Goal: Task Accomplishment & Management: Use online tool/utility

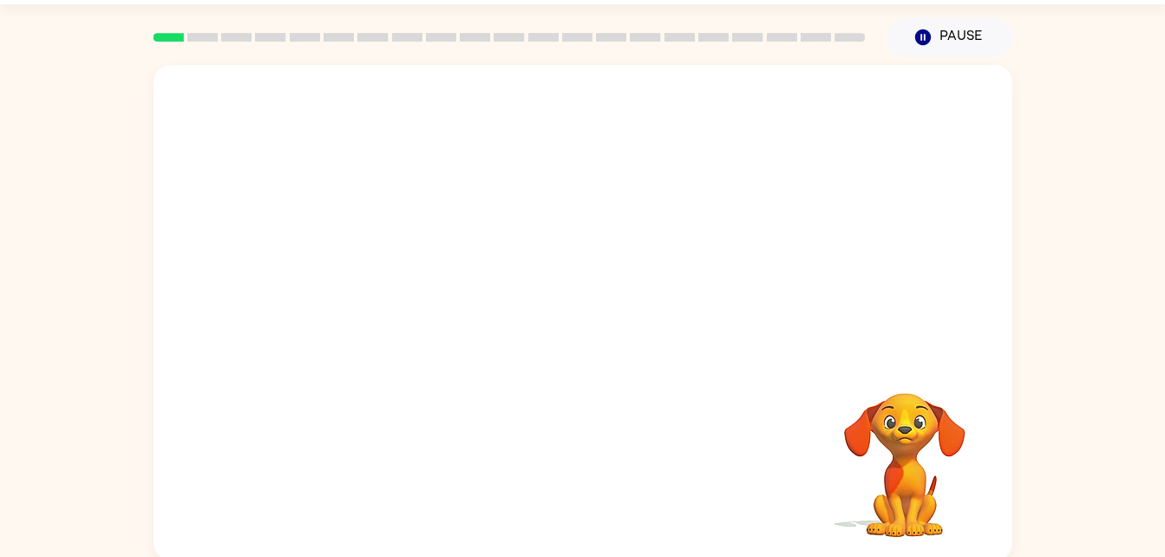
scroll to position [53, 0]
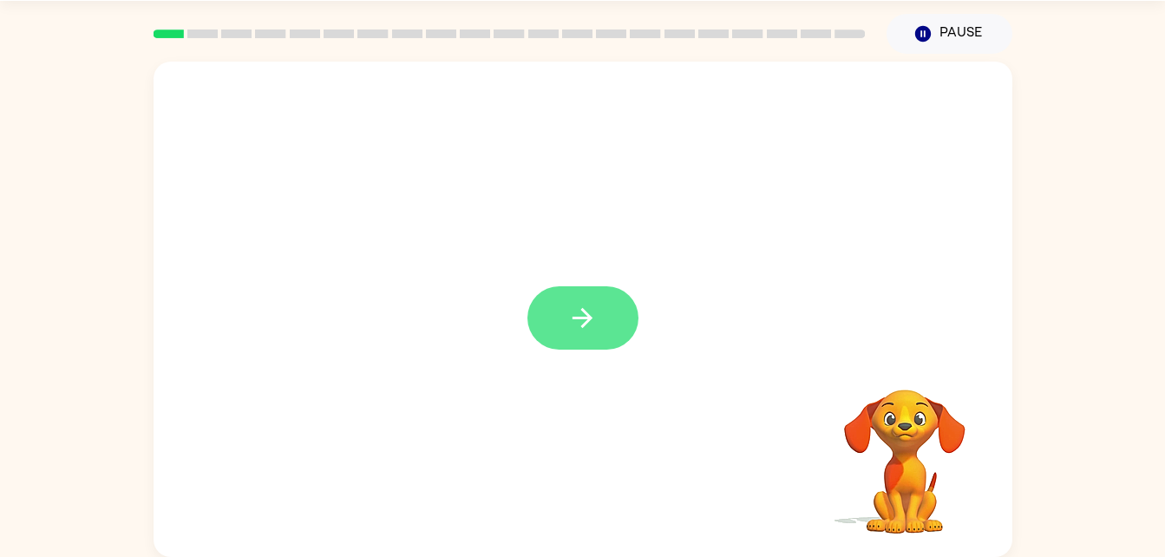
click at [566, 311] on button "button" at bounding box center [582, 317] width 111 height 63
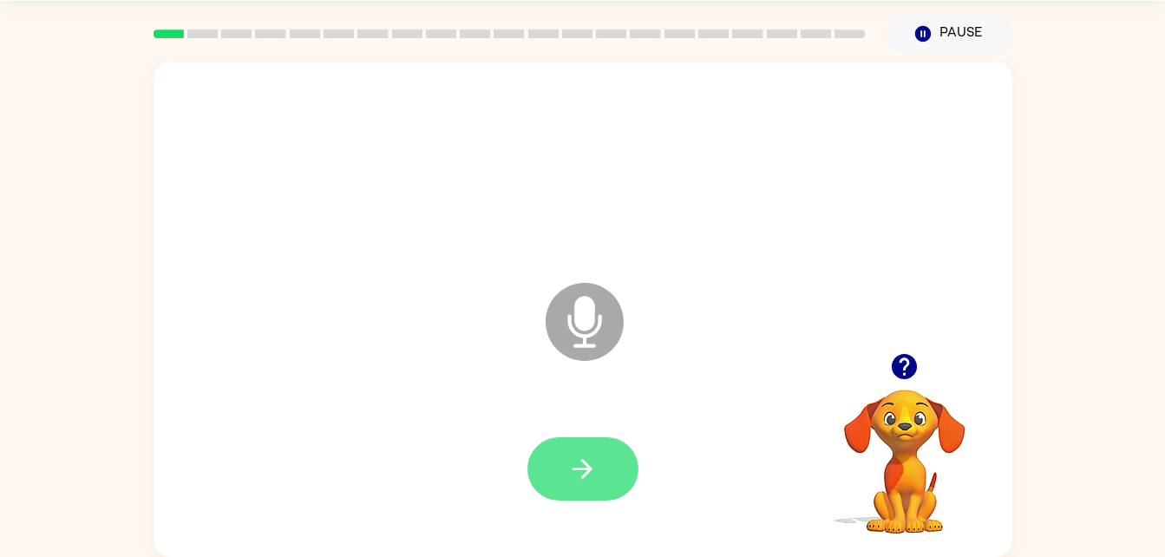
click at [584, 471] on icon "button" at bounding box center [582, 469] width 30 height 30
click at [566, 471] on button "button" at bounding box center [582, 468] width 111 height 63
drag, startPoint x: 605, startPoint y: 455, endPoint x: 566, endPoint y: 453, distance: 40.0
click at [566, 453] on button "button" at bounding box center [582, 468] width 111 height 63
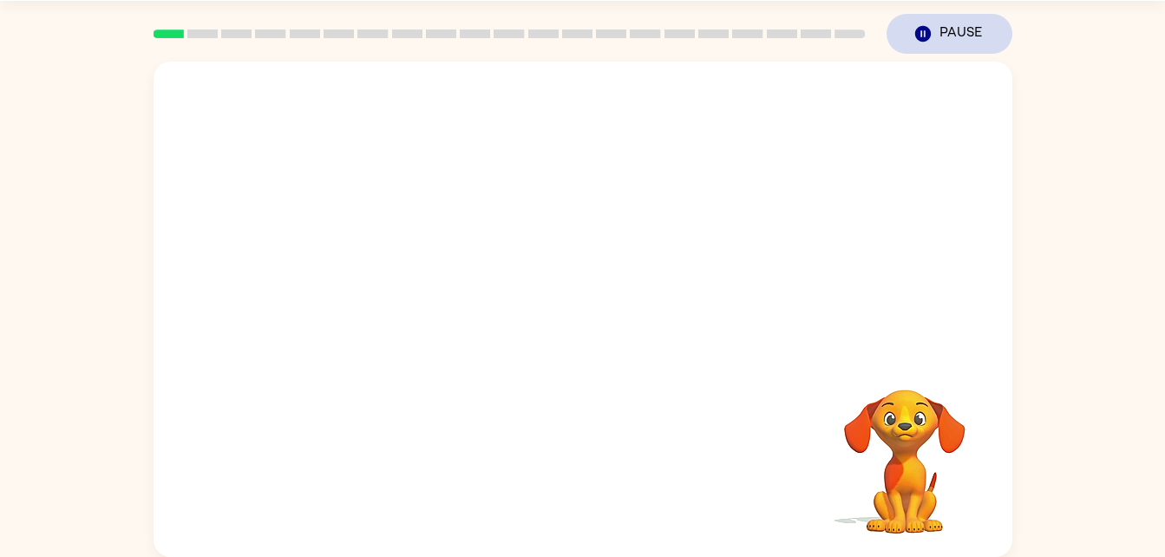
click at [922, 23] on button "Pause Pause" at bounding box center [950, 34] width 126 height 40
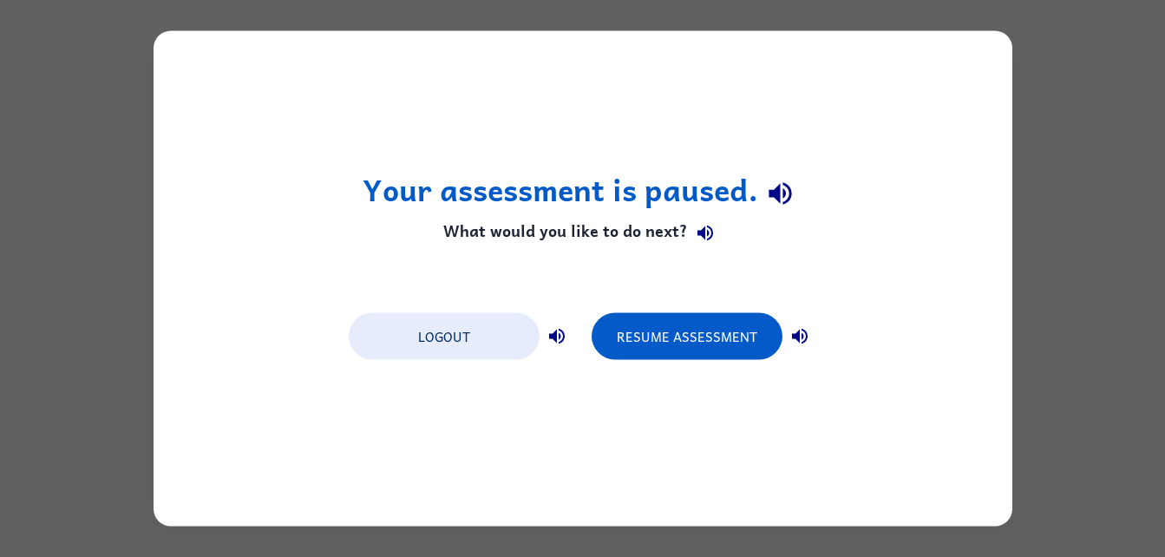
scroll to position [0, 0]
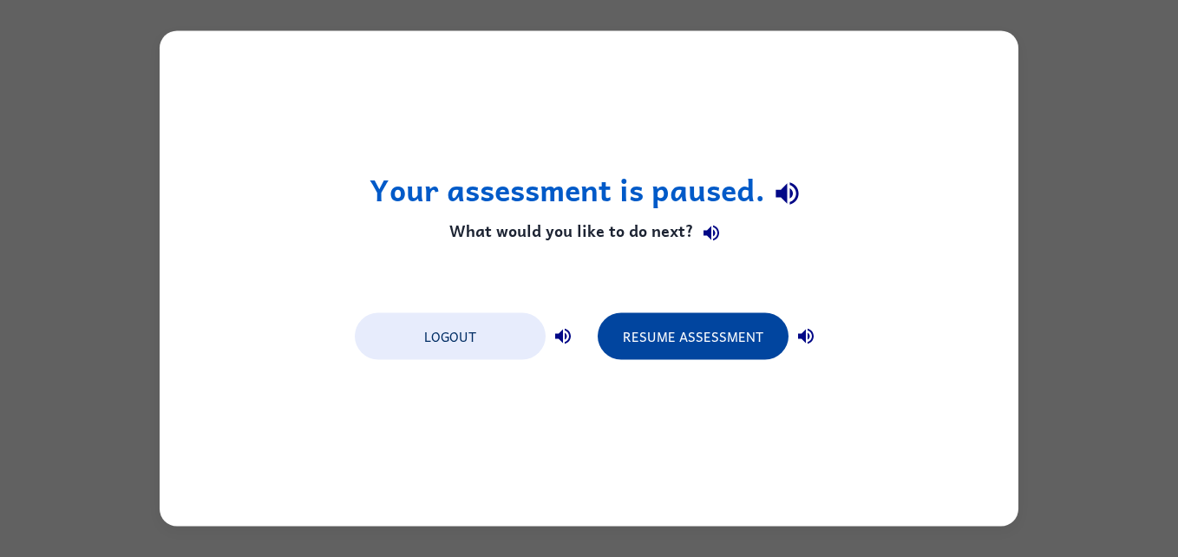
click at [723, 357] on button "Resume Assessment" at bounding box center [693, 336] width 191 height 47
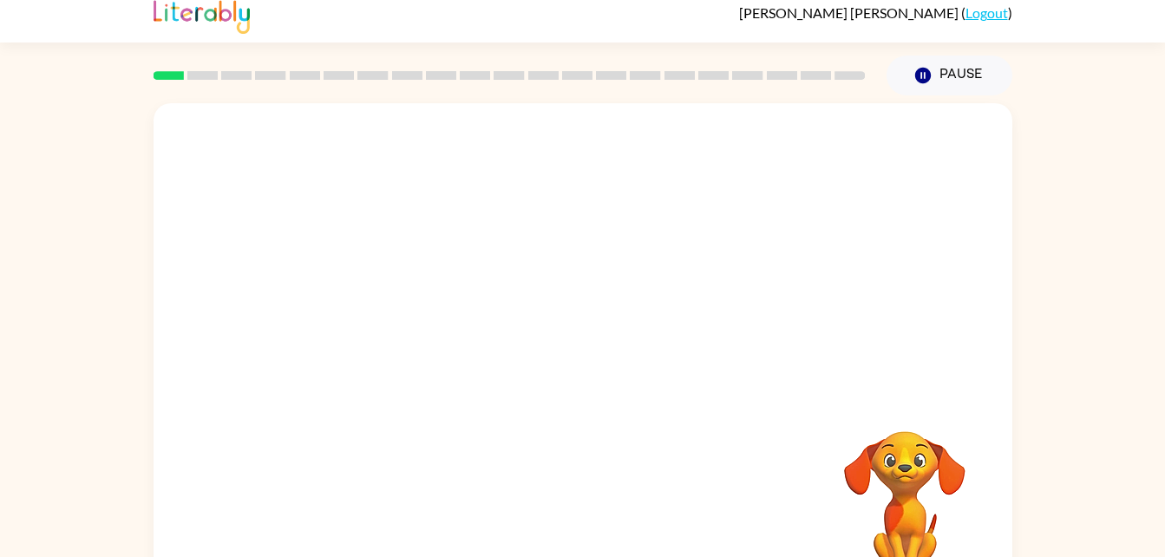
scroll to position [53, 0]
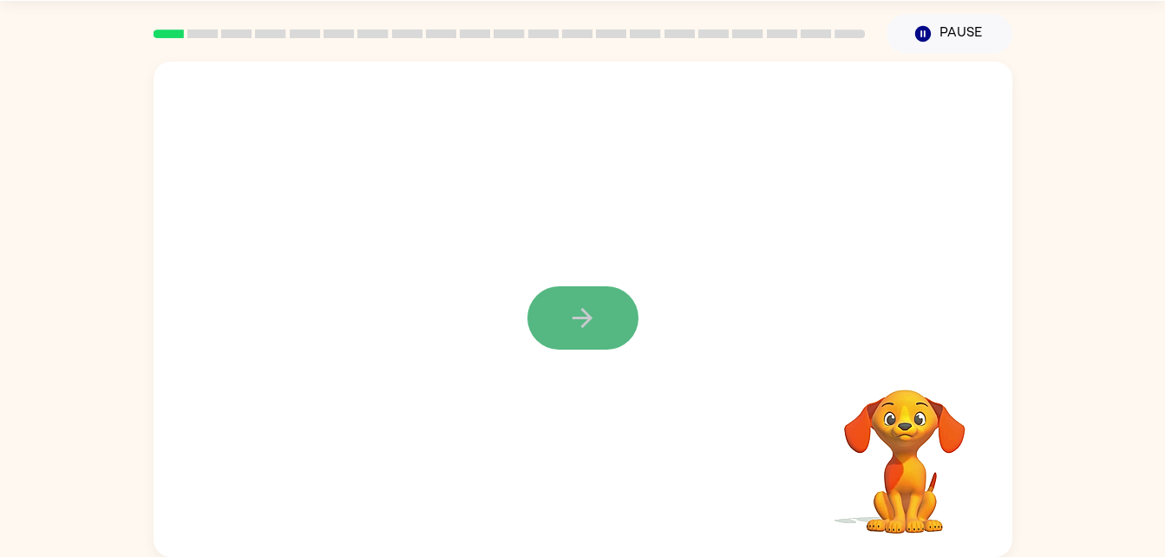
click at [586, 317] on icon "button" at bounding box center [582, 318] width 30 height 30
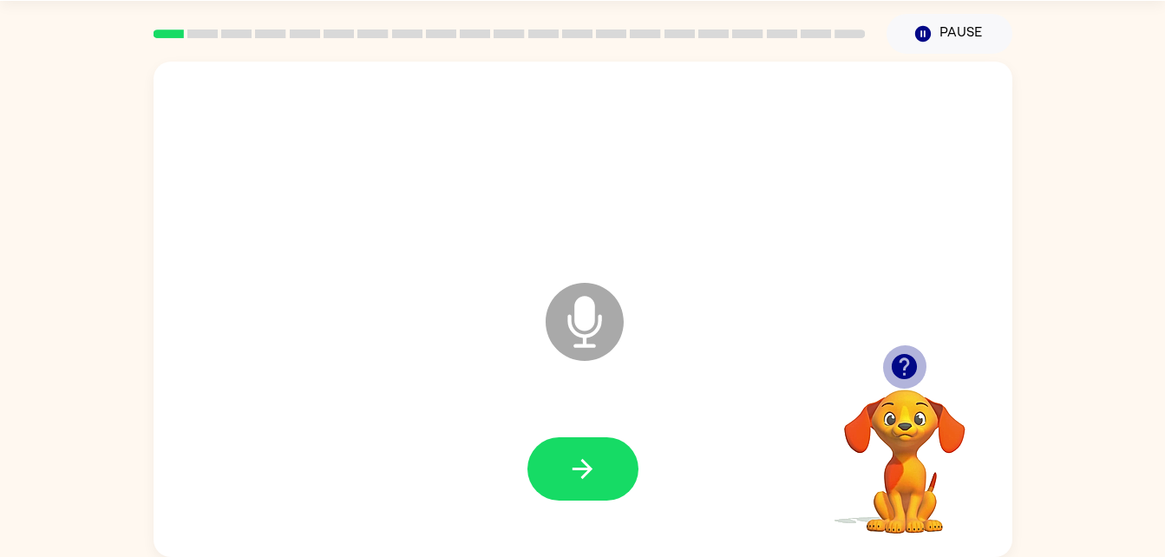
click at [909, 362] on icon "button" at bounding box center [904, 366] width 30 height 30
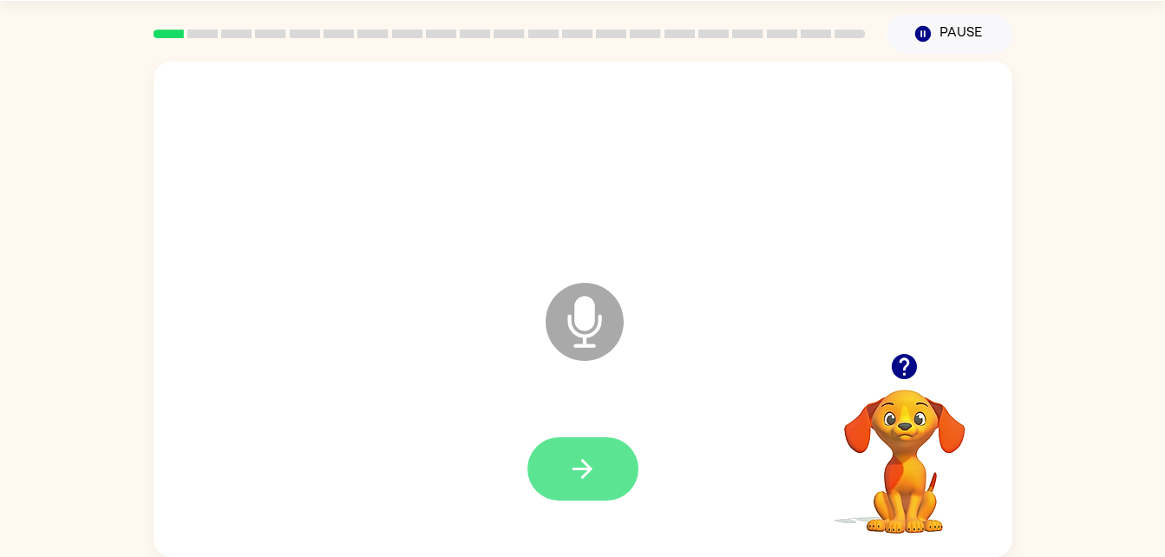
click at [618, 452] on button "button" at bounding box center [582, 468] width 111 height 63
click at [565, 453] on button "button" at bounding box center [582, 468] width 111 height 63
click at [590, 452] on button "button" at bounding box center [582, 468] width 111 height 63
drag, startPoint x: 592, startPoint y: 451, endPoint x: 531, endPoint y: 349, distance: 119.0
click at [531, 349] on div "Microphone The Microphone is here when it is your turn to talk" at bounding box center [583, 309] width 859 height 495
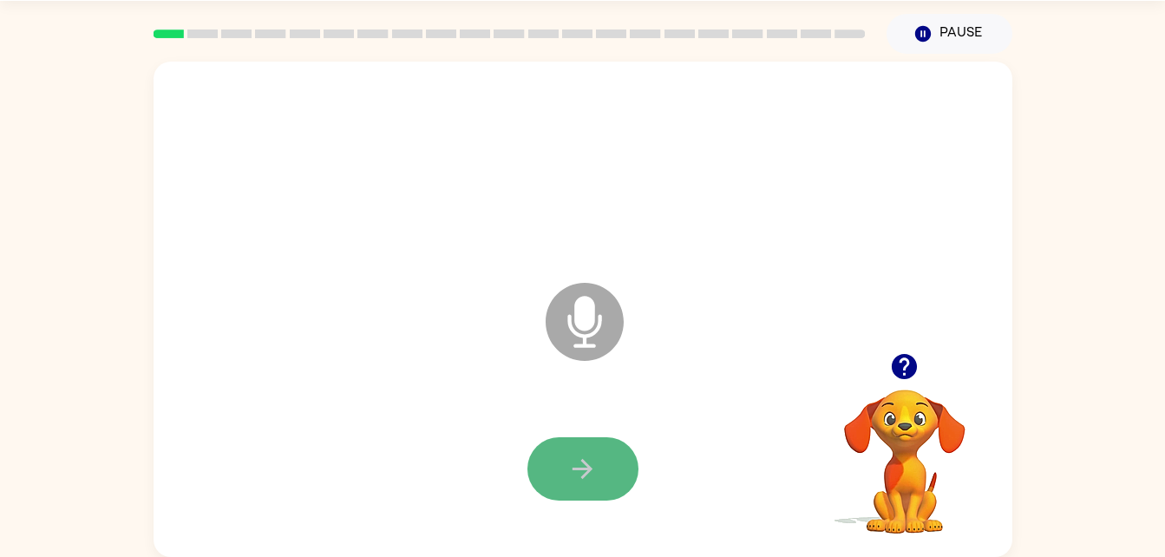
click at [612, 446] on button "button" at bounding box center [582, 468] width 111 height 63
click at [542, 431] on div at bounding box center [583, 469] width 824 height 142
click at [580, 451] on button "button" at bounding box center [582, 468] width 111 height 63
click at [589, 487] on button "button" at bounding box center [582, 468] width 111 height 63
click at [584, 317] on icon "Microphone The Microphone is here when it is your turn to talk" at bounding box center [671, 343] width 260 height 130
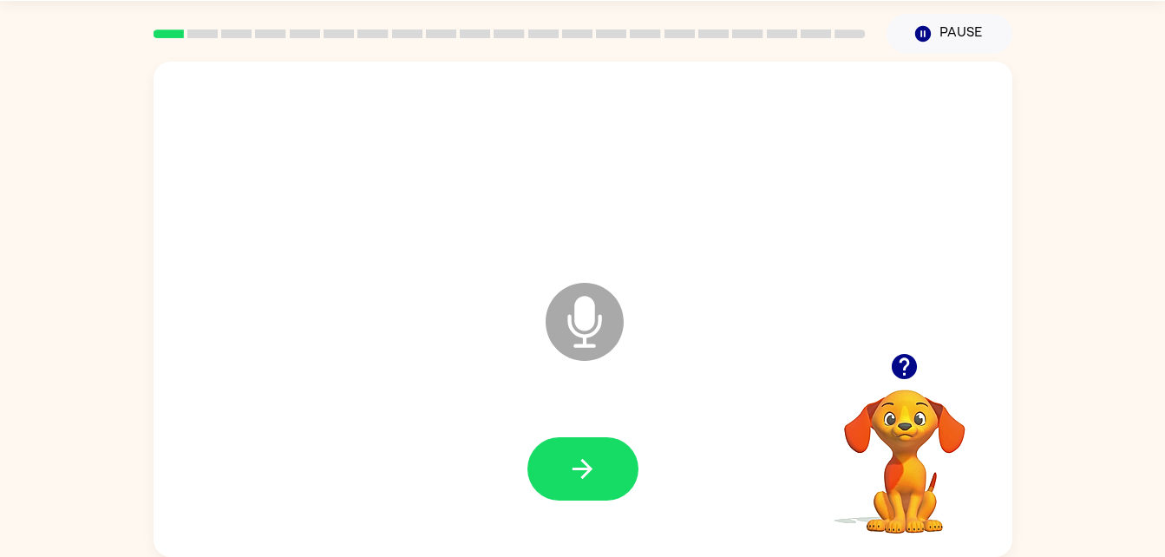
click at [909, 358] on icon "button" at bounding box center [904, 366] width 25 height 25
click at [900, 371] on icon "button" at bounding box center [904, 366] width 25 height 25
click at [915, 32] on icon "button" at bounding box center [922, 34] width 16 height 16
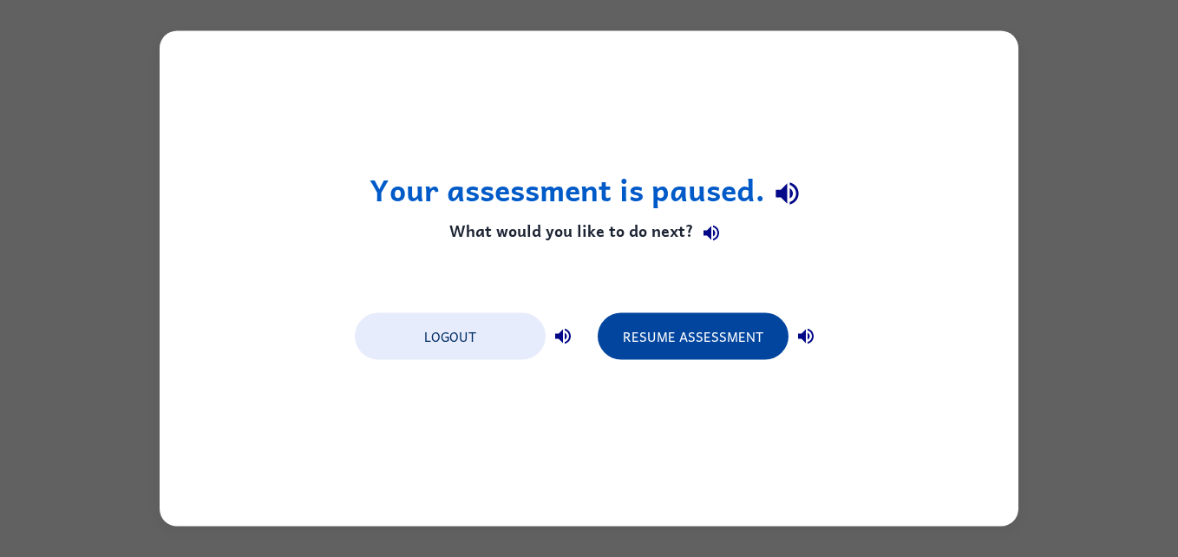
click at [695, 343] on button "Resume Assessment" at bounding box center [693, 336] width 191 height 47
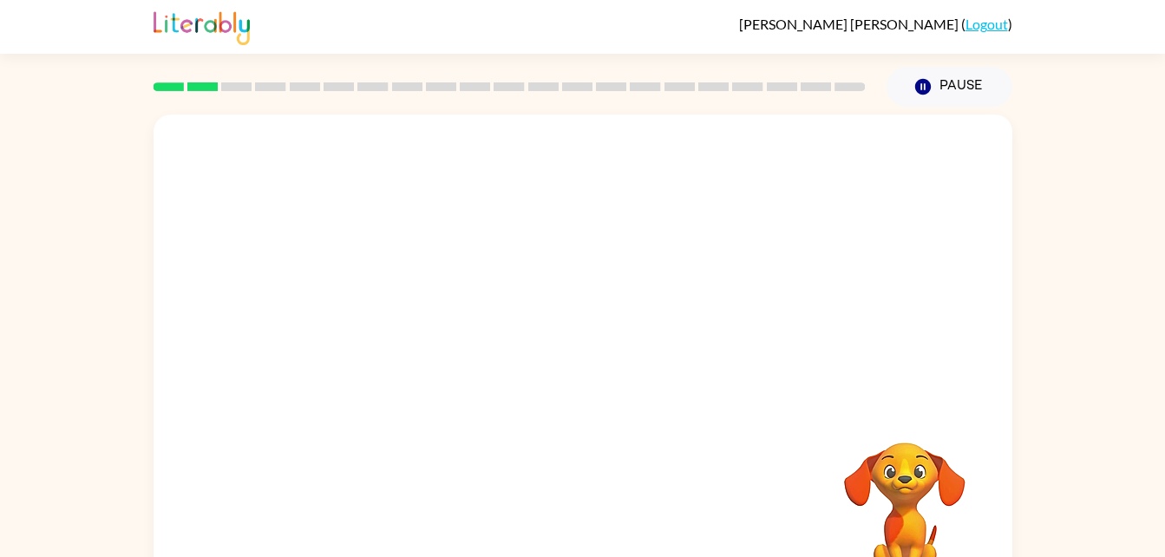
scroll to position [53, 0]
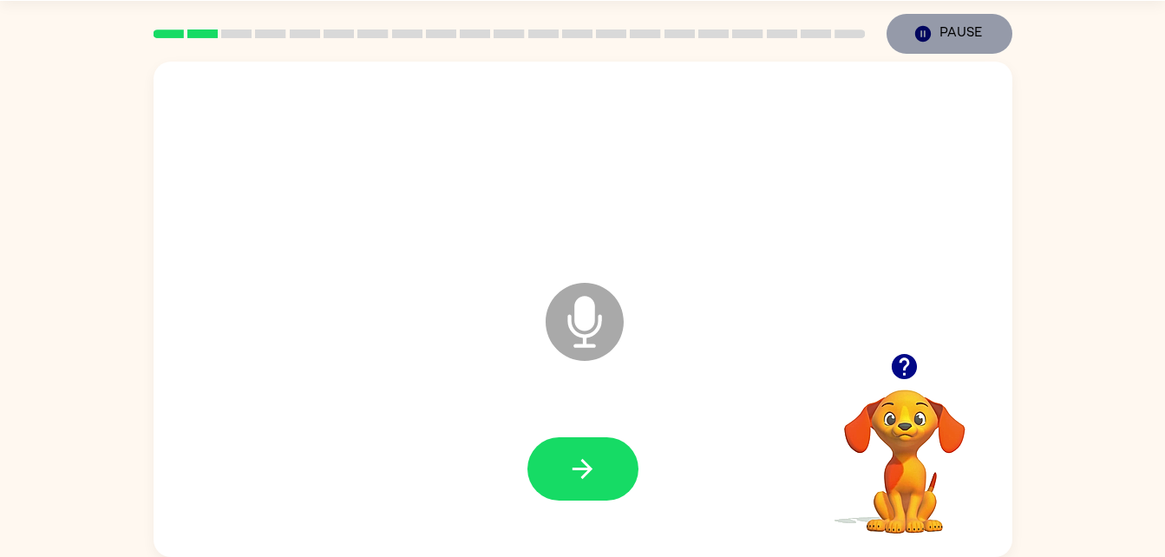
click at [955, 35] on button "Pause Pause" at bounding box center [950, 34] width 126 height 40
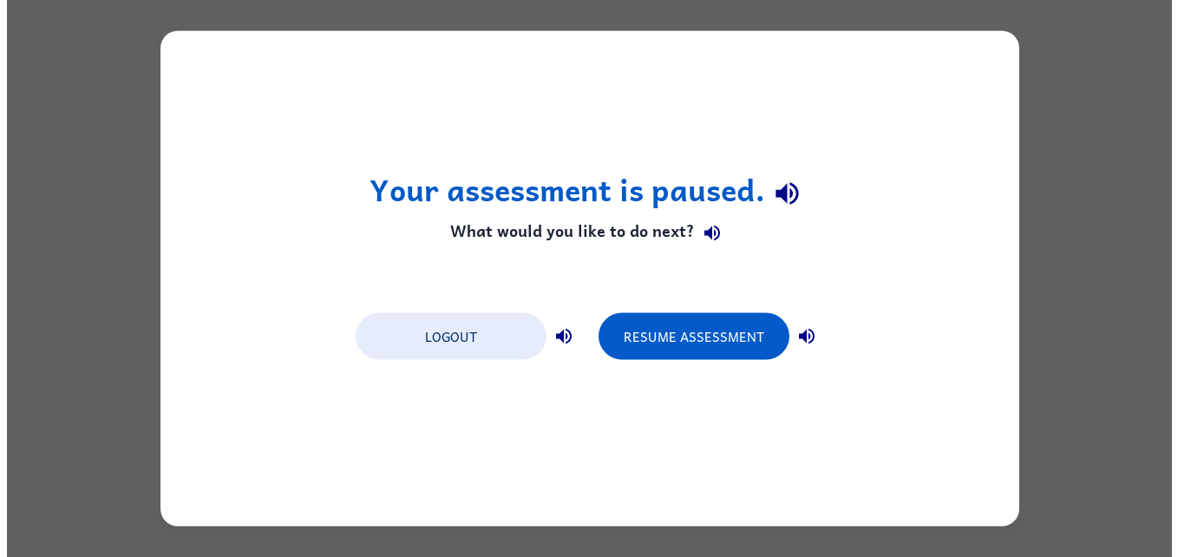
scroll to position [0, 0]
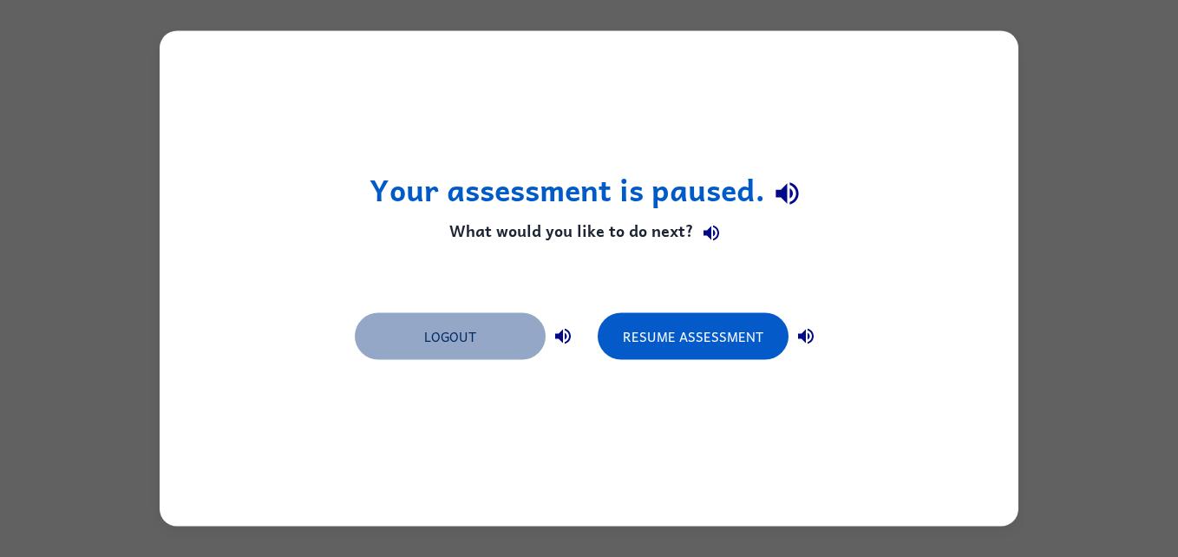
click at [416, 345] on button "Logout" at bounding box center [450, 336] width 191 height 47
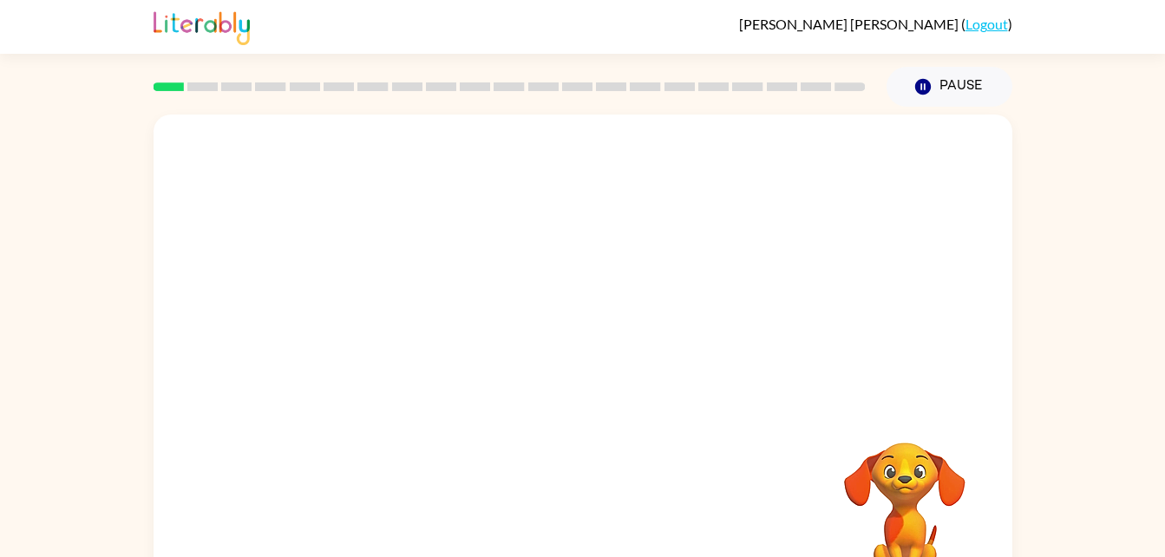
scroll to position [53, 0]
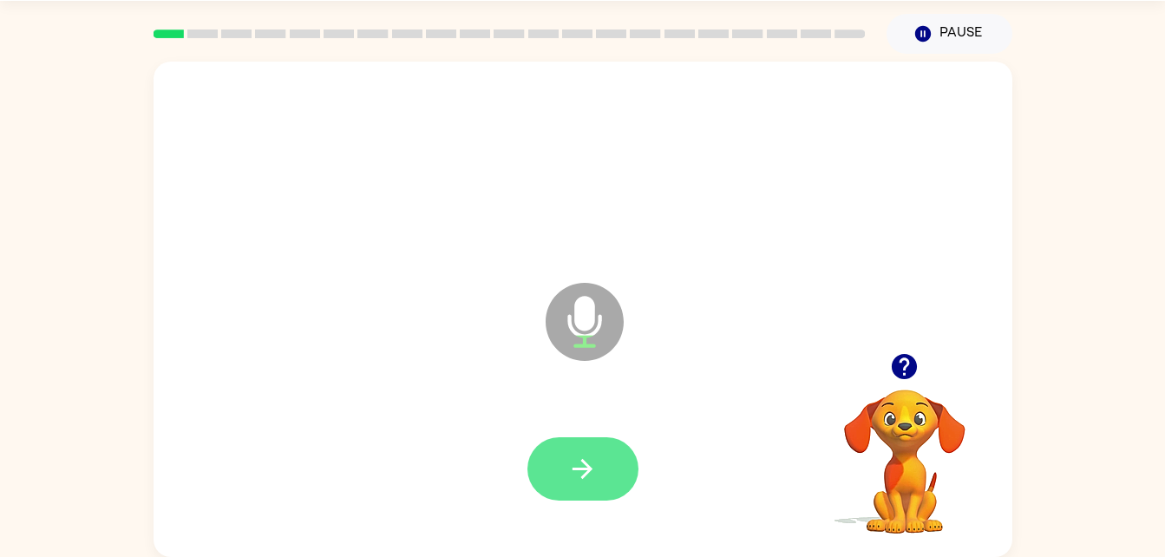
click at [551, 464] on button "button" at bounding box center [582, 468] width 111 height 63
click at [586, 533] on div at bounding box center [583, 469] width 824 height 142
click at [602, 491] on button "button" at bounding box center [582, 468] width 111 height 63
click at [574, 448] on button "button" at bounding box center [582, 468] width 111 height 63
click at [597, 489] on button "button" at bounding box center [582, 468] width 111 height 63
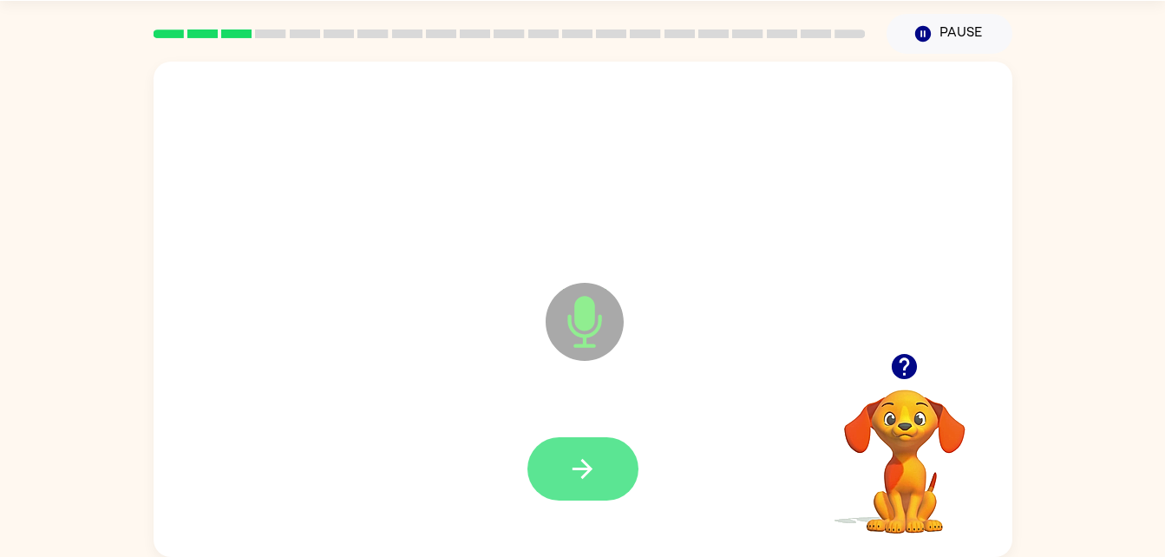
click at [588, 459] on icon "button" at bounding box center [582, 469] width 30 height 30
click at [587, 497] on button "button" at bounding box center [582, 468] width 111 height 63
click at [584, 455] on icon "button" at bounding box center [582, 469] width 30 height 30
click at [578, 468] on icon "button" at bounding box center [583, 469] width 20 height 20
click at [573, 468] on icon "button" at bounding box center [583, 469] width 20 height 20
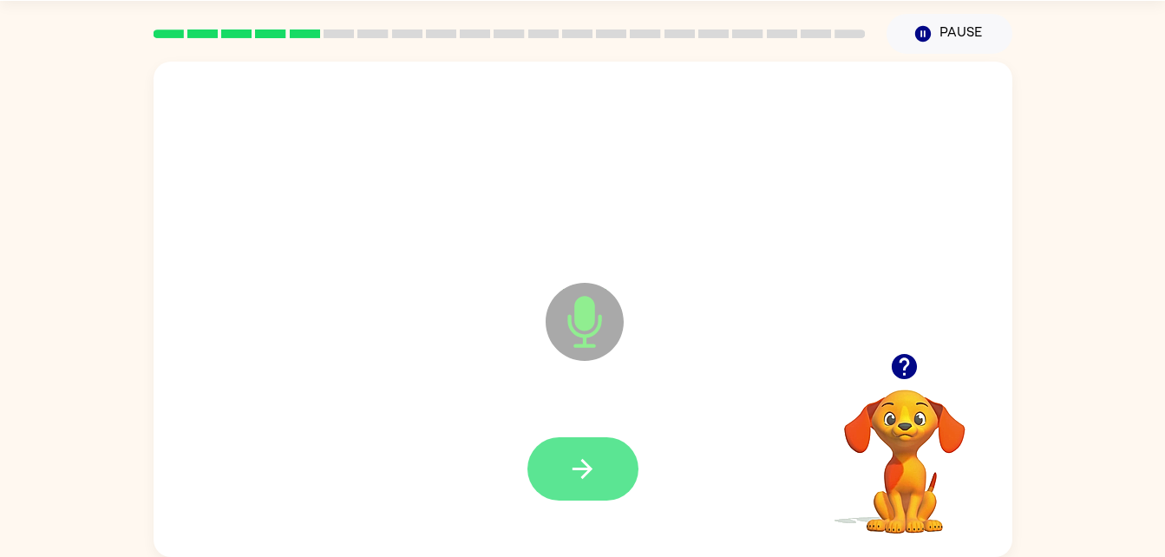
click at [582, 477] on icon "button" at bounding box center [583, 469] width 20 height 20
click at [599, 464] on button "button" at bounding box center [582, 468] width 111 height 63
click at [599, 463] on button "button" at bounding box center [582, 468] width 111 height 63
click at [603, 461] on button "button" at bounding box center [582, 468] width 111 height 63
click at [587, 472] on icon "button" at bounding box center [583, 469] width 20 height 20
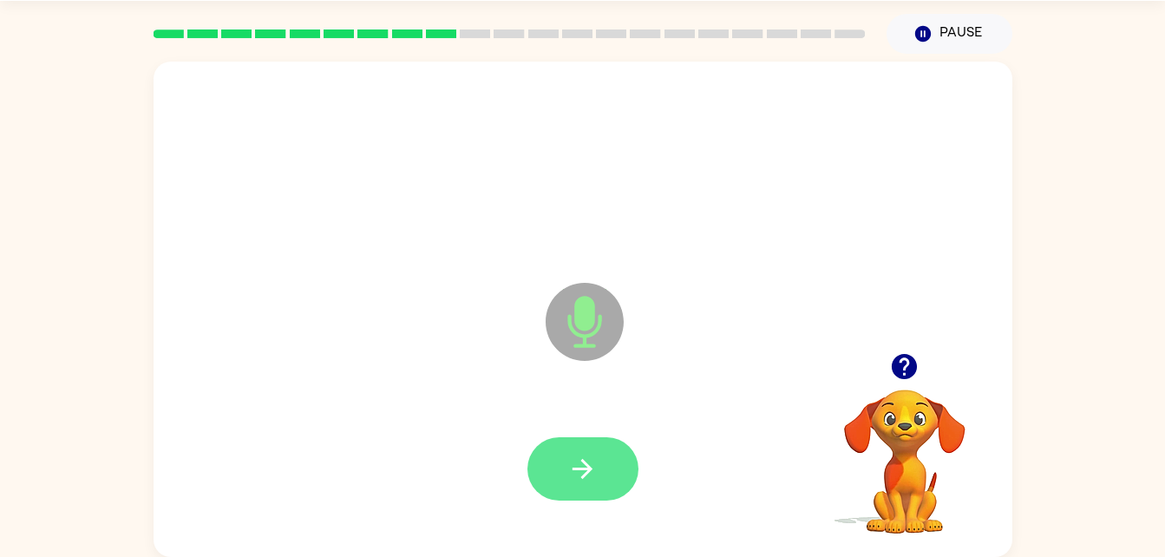
click at [600, 442] on button "button" at bounding box center [582, 468] width 111 height 63
click at [593, 478] on icon "button" at bounding box center [582, 469] width 30 height 30
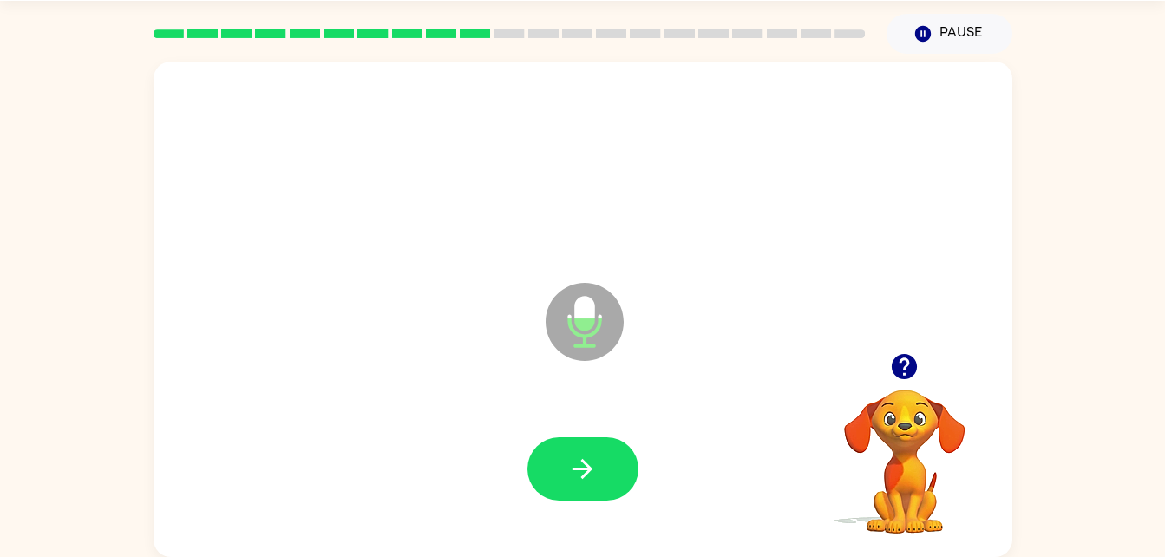
click at [607, 511] on div at bounding box center [583, 469] width 824 height 142
click at [608, 513] on div at bounding box center [583, 469] width 824 height 142
click at [592, 463] on icon "button" at bounding box center [582, 469] width 30 height 30
click at [582, 450] on button "button" at bounding box center [582, 468] width 111 height 63
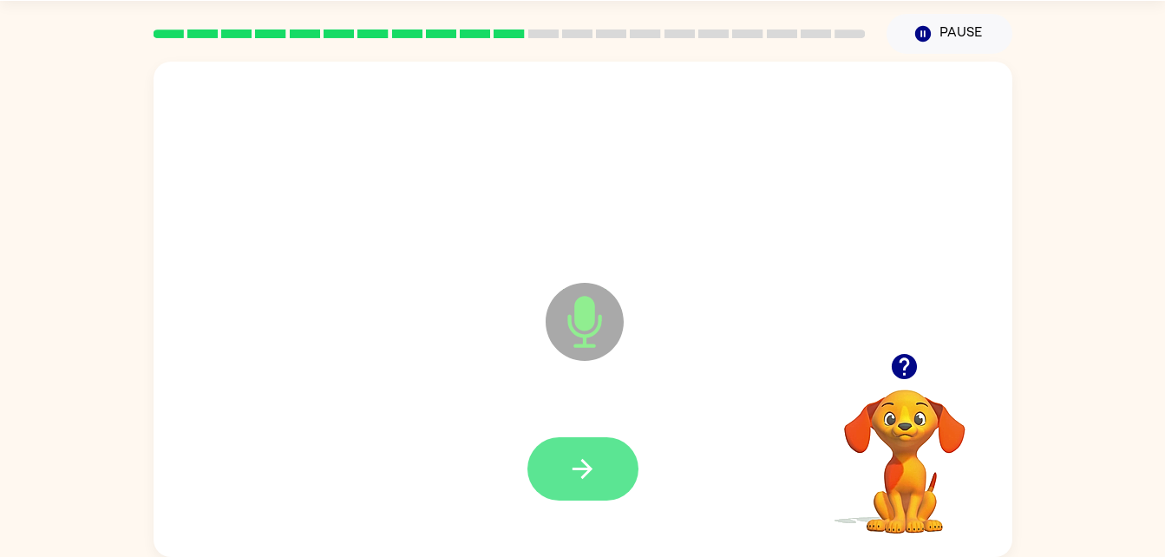
click at [589, 497] on button "button" at bounding box center [582, 468] width 111 height 63
click at [599, 445] on button "button" at bounding box center [582, 468] width 111 height 63
click at [553, 483] on button "button" at bounding box center [582, 468] width 111 height 63
click at [597, 466] on icon "button" at bounding box center [582, 469] width 30 height 30
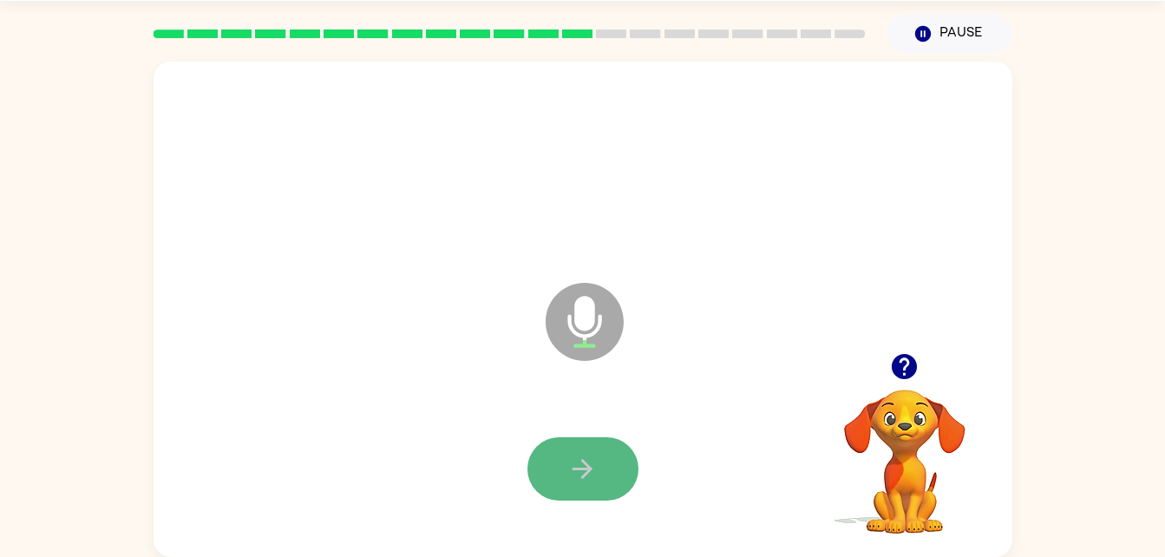
click at [580, 484] on button "button" at bounding box center [582, 468] width 111 height 63
click at [569, 463] on icon "button" at bounding box center [582, 469] width 30 height 30
click at [574, 466] on icon "button" at bounding box center [582, 469] width 30 height 30
click at [575, 464] on div at bounding box center [582, 468] width 111 height 63
click at [582, 467] on icon "button" at bounding box center [582, 469] width 30 height 30
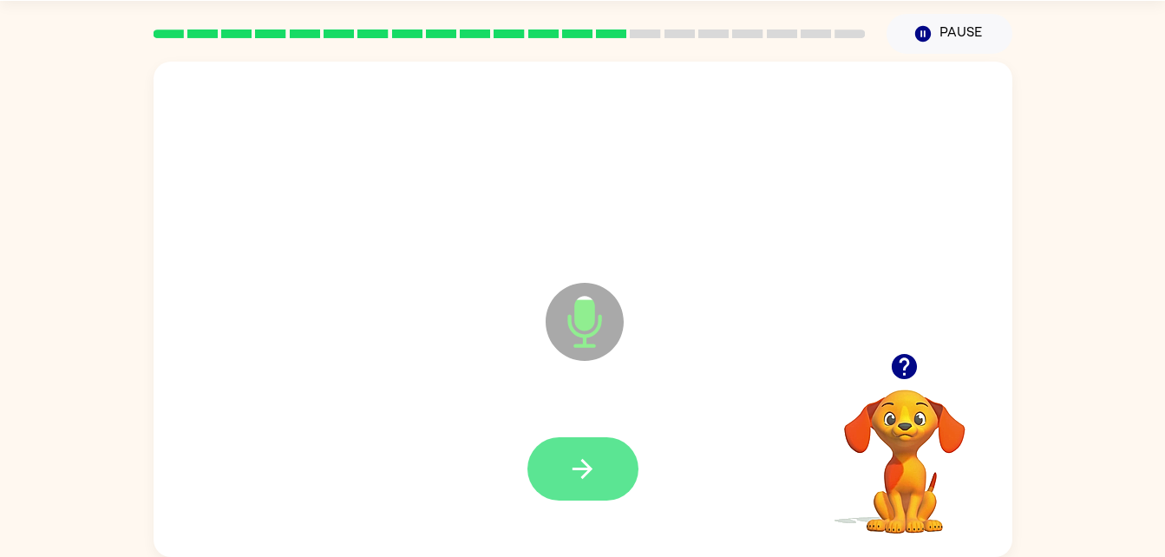
click at [595, 455] on icon "button" at bounding box center [582, 469] width 30 height 30
click at [572, 443] on button "button" at bounding box center [582, 468] width 111 height 63
click at [579, 469] on icon "button" at bounding box center [583, 469] width 20 height 20
click at [582, 445] on button "button" at bounding box center [582, 468] width 111 height 63
click at [599, 465] on button "button" at bounding box center [582, 468] width 111 height 63
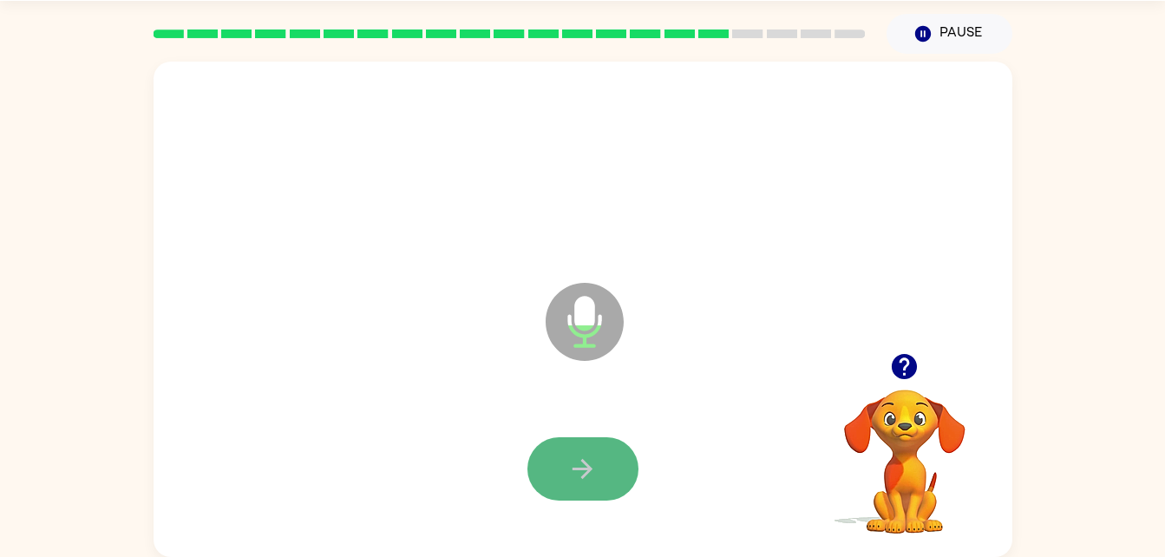
click at [597, 455] on icon "button" at bounding box center [582, 469] width 30 height 30
click at [571, 442] on button "button" at bounding box center [582, 468] width 111 height 63
click at [573, 474] on icon "button" at bounding box center [582, 469] width 30 height 30
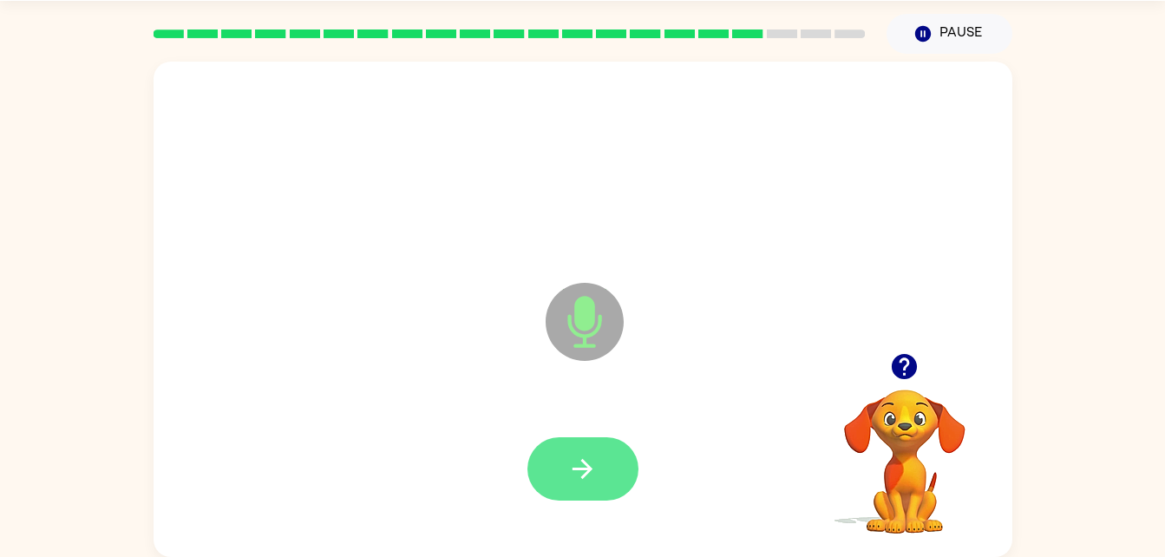
click at [578, 474] on icon "button" at bounding box center [582, 469] width 30 height 30
click at [598, 455] on button "button" at bounding box center [582, 468] width 111 height 63
click at [586, 476] on icon "button" at bounding box center [582, 469] width 30 height 30
click at [594, 461] on icon "button" at bounding box center [582, 469] width 30 height 30
click at [592, 470] on icon "button" at bounding box center [582, 469] width 30 height 30
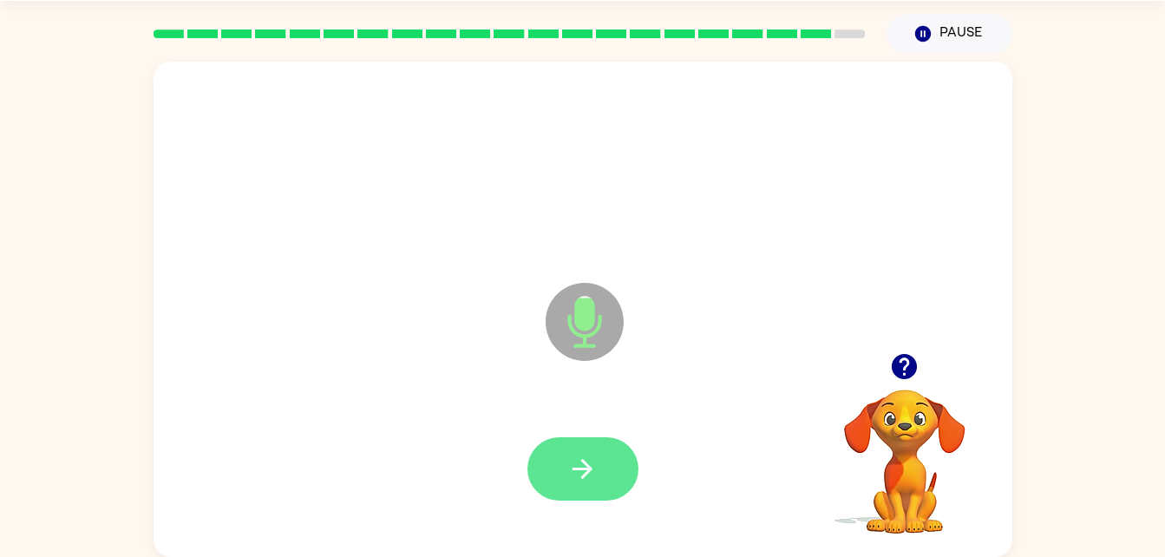
click at [590, 456] on icon "button" at bounding box center [582, 469] width 30 height 30
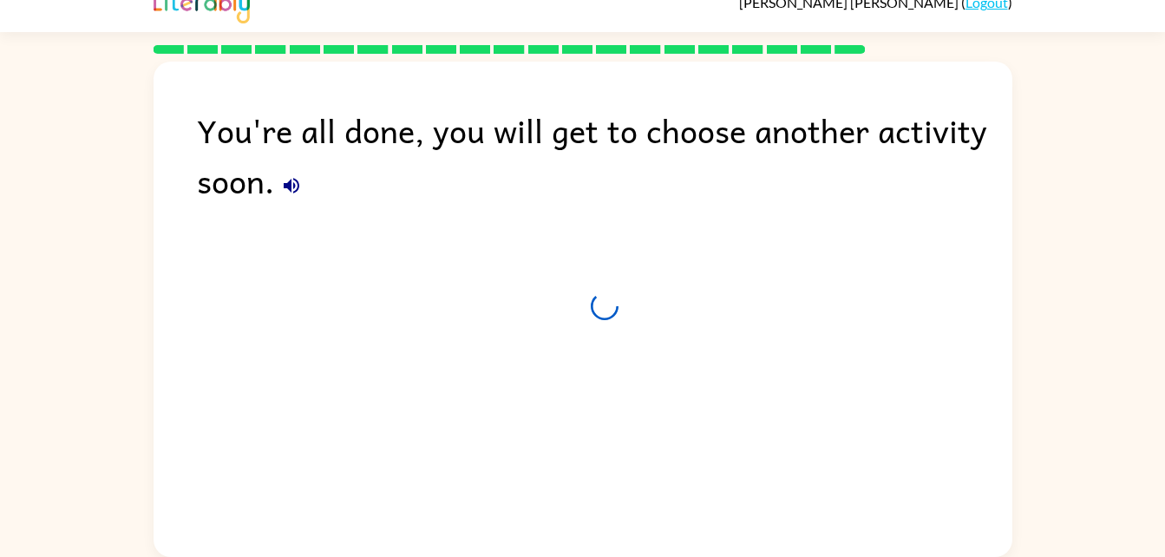
scroll to position [22, 0]
